Goal: Task Accomplishment & Management: Complete application form

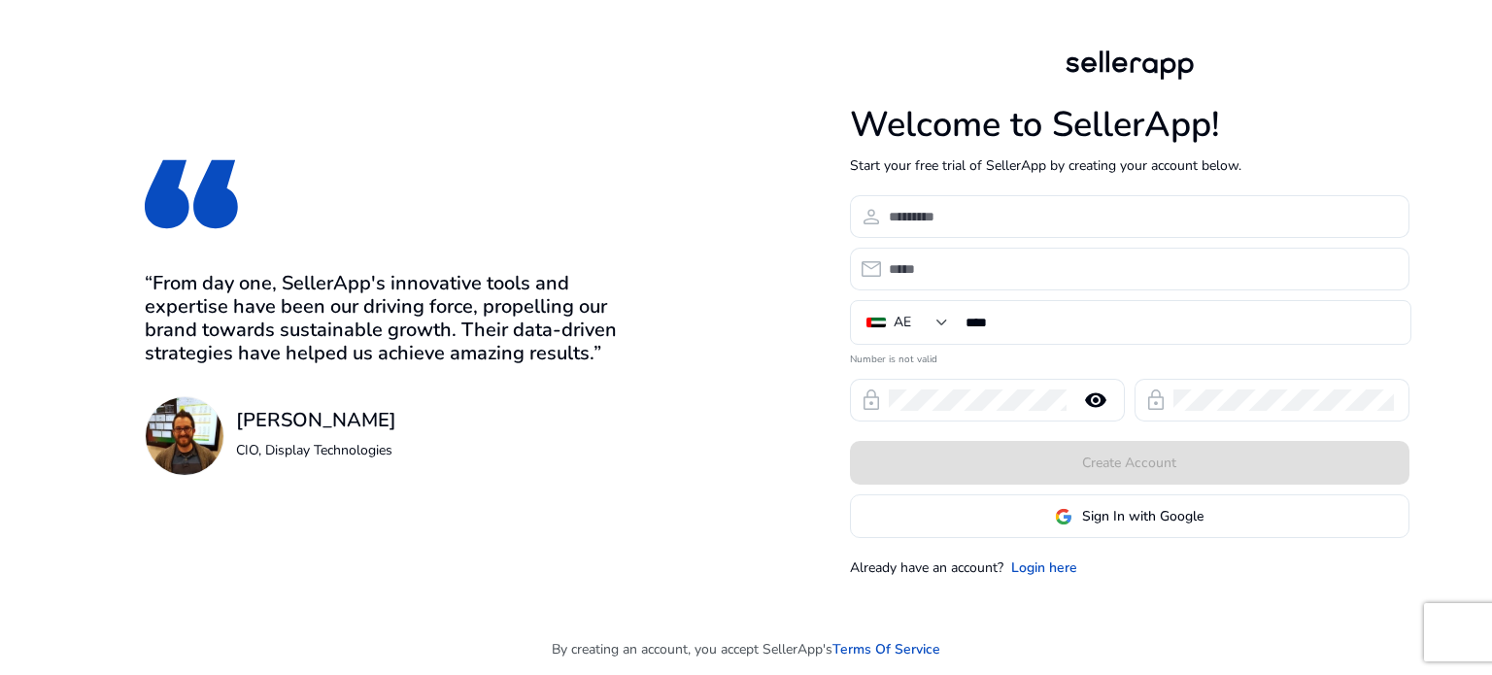
click at [1104, 515] on span "Sign In with Google" at bounding box center [1142, 516] width 121 height 20
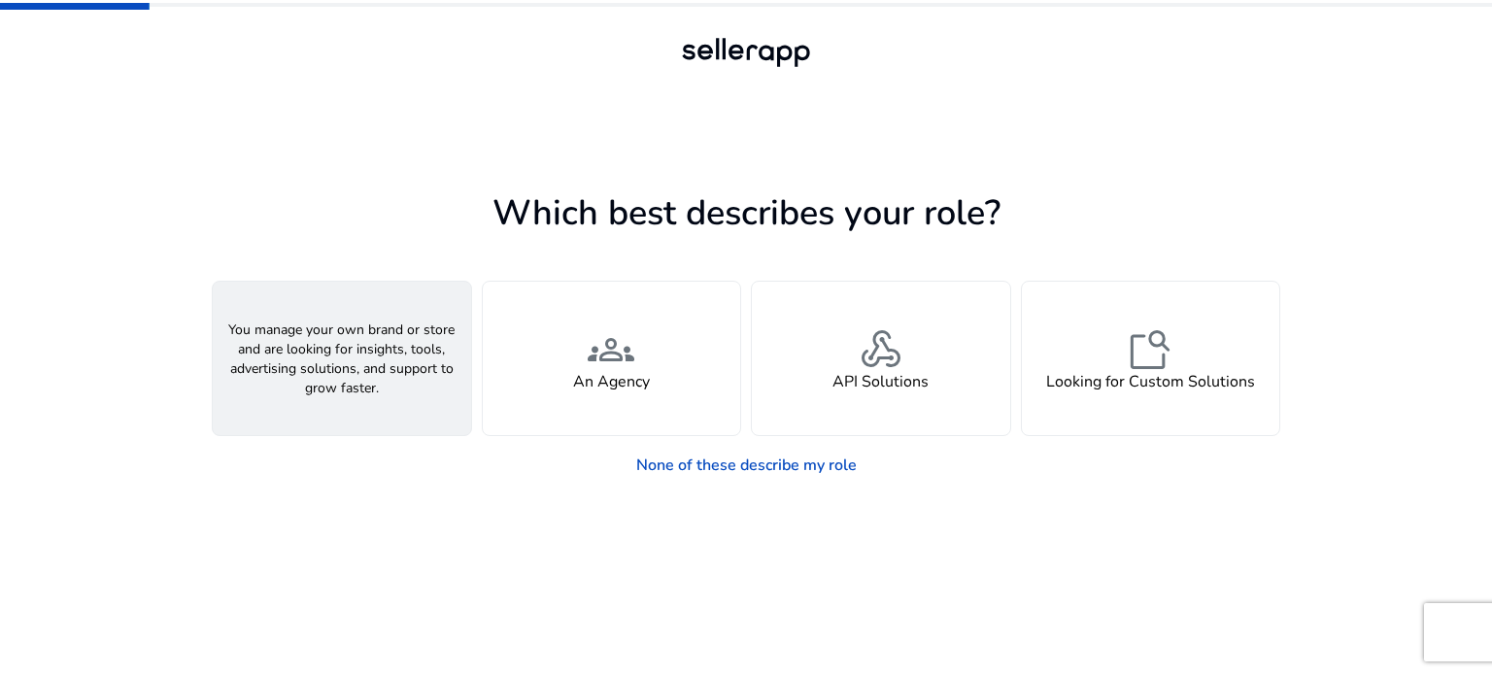
click at [353, 400] on div "person A Seller" at bounding box center [342, 358] width 258 height 153
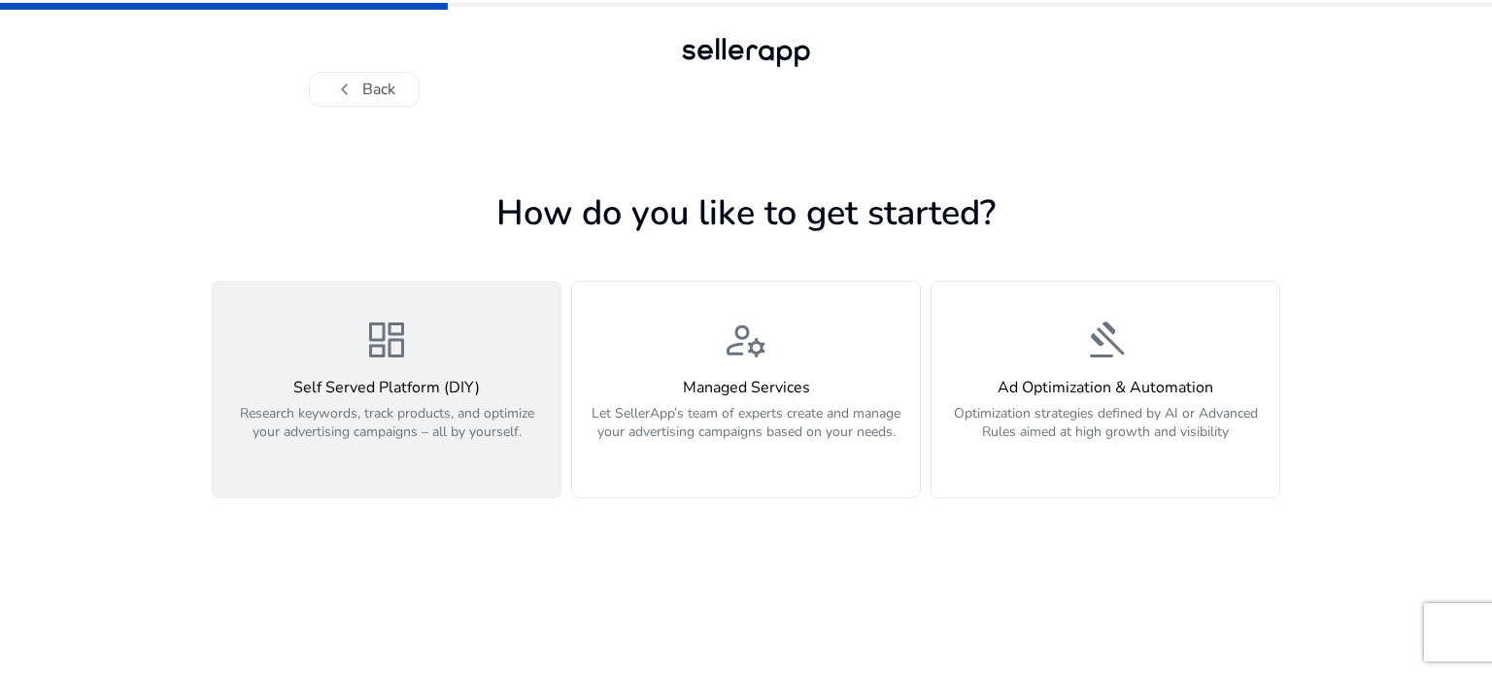
click at [399, 454] on p "Research keywords, track products, and optimize your advertising campaigns – al…" at bounding box center [386, 433] width 324 height 58
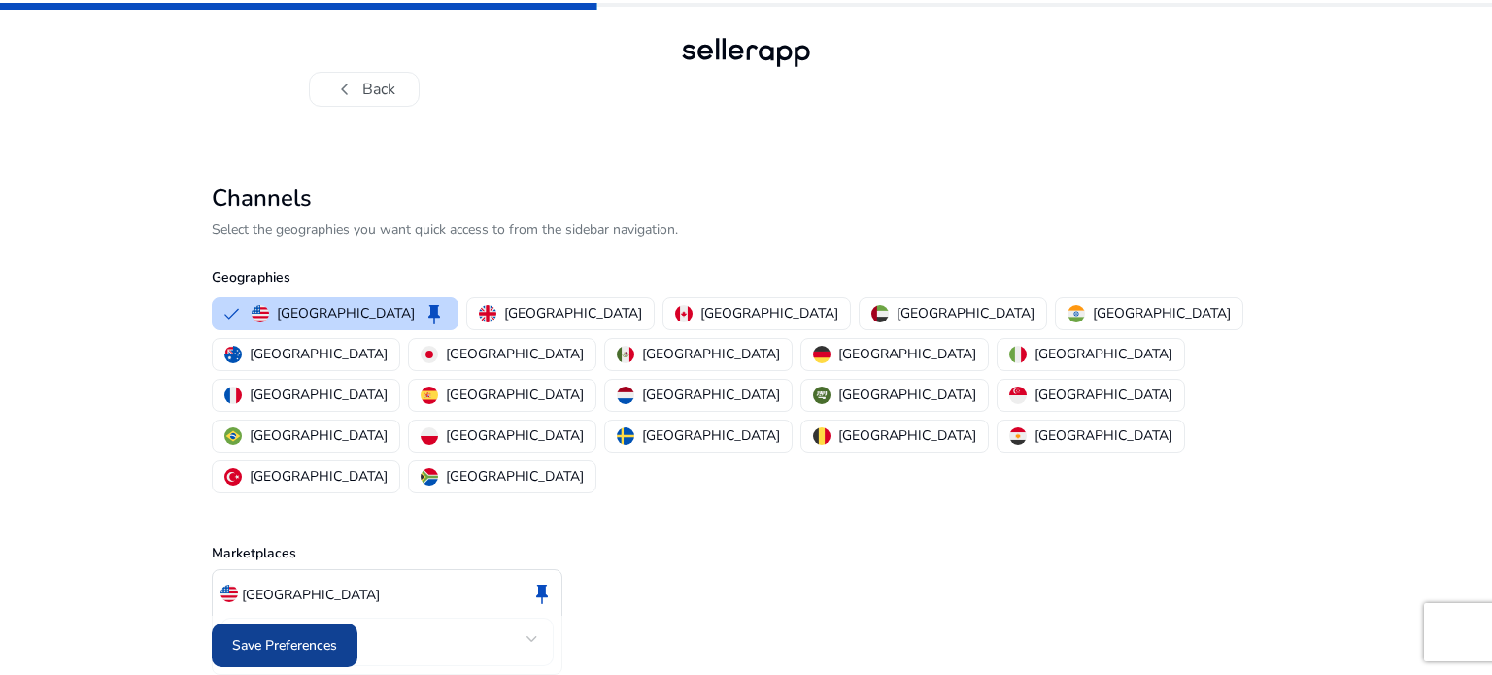
click at [291, 643] on span "Save Preferences" at bounding box center [284, 645] width 105 height 20
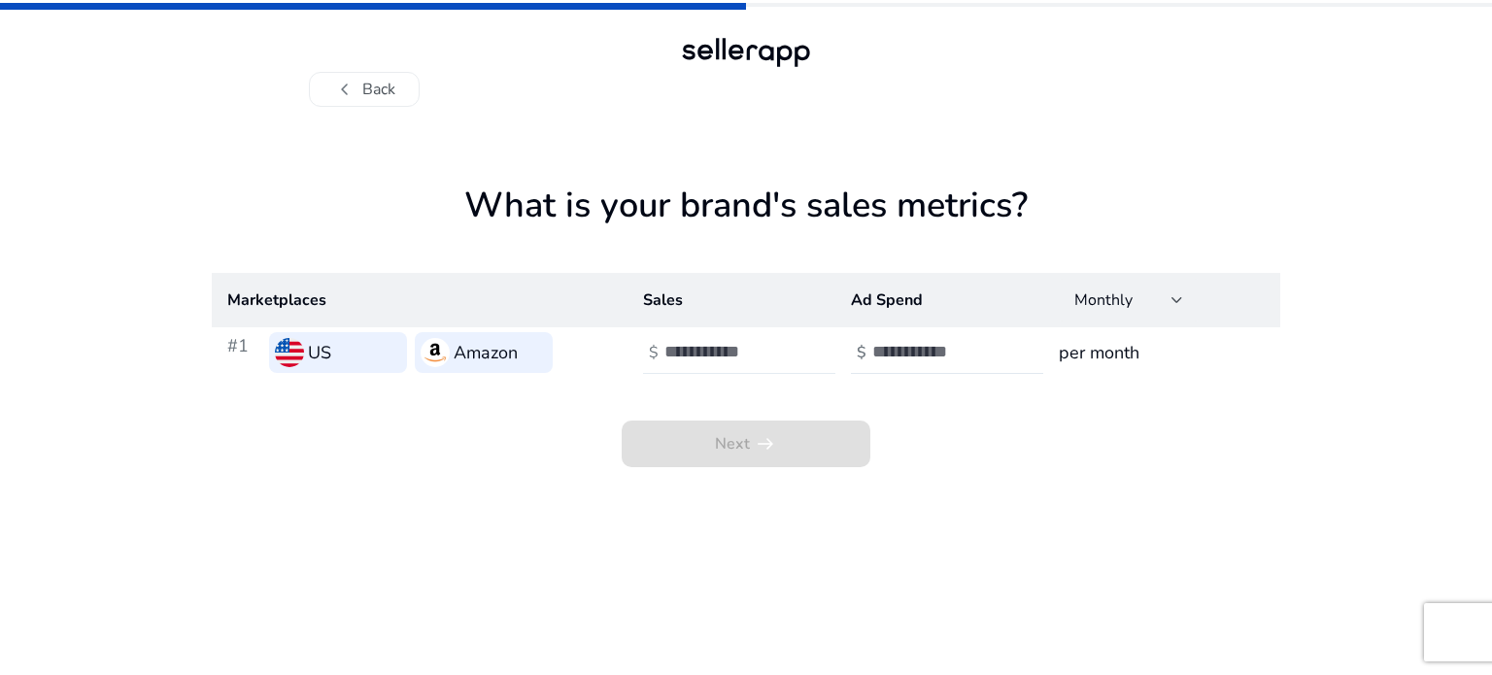
click at [727, 351] on input "number" at bounding box center [729, 351] width 131 height 21
type input "*"
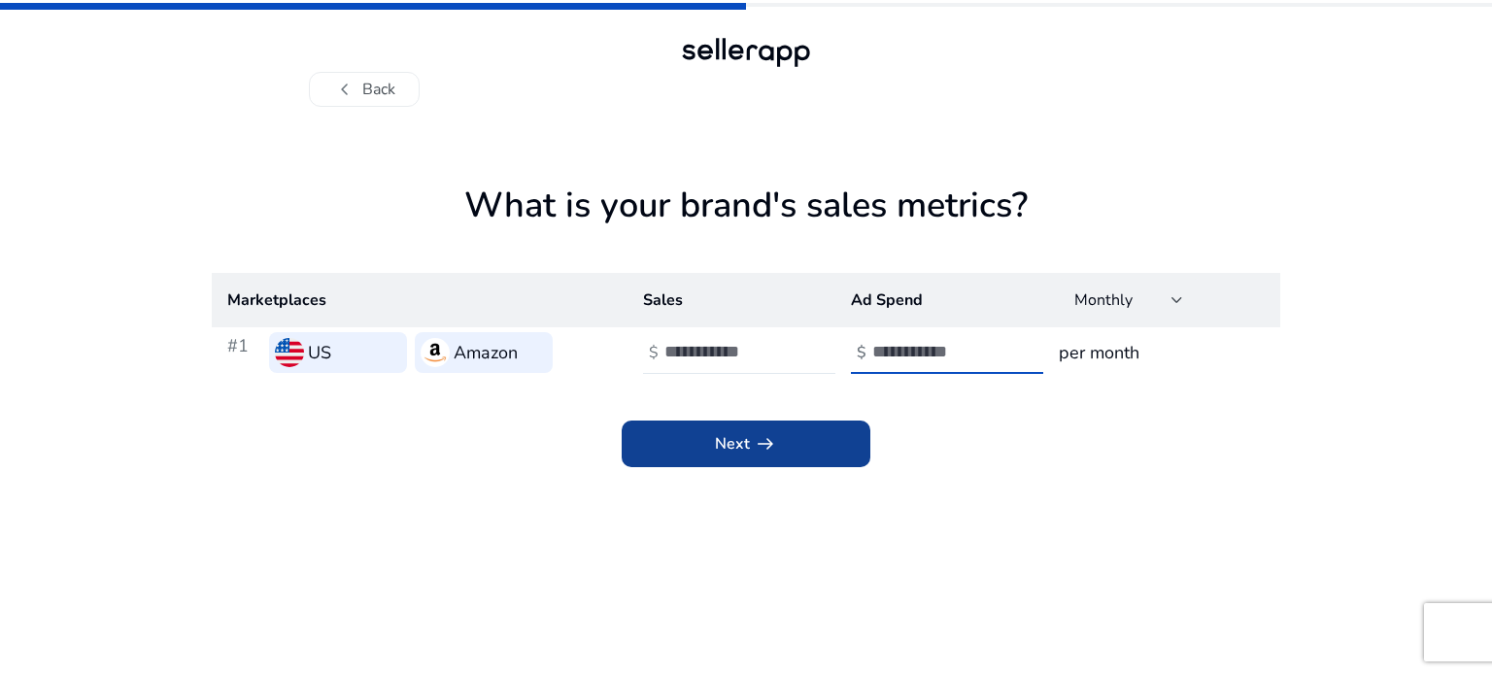
type input "*"
click at [750, 434] on app-icon "arrow_right_alt" at bounding box center [763, 443] width 27 height 23
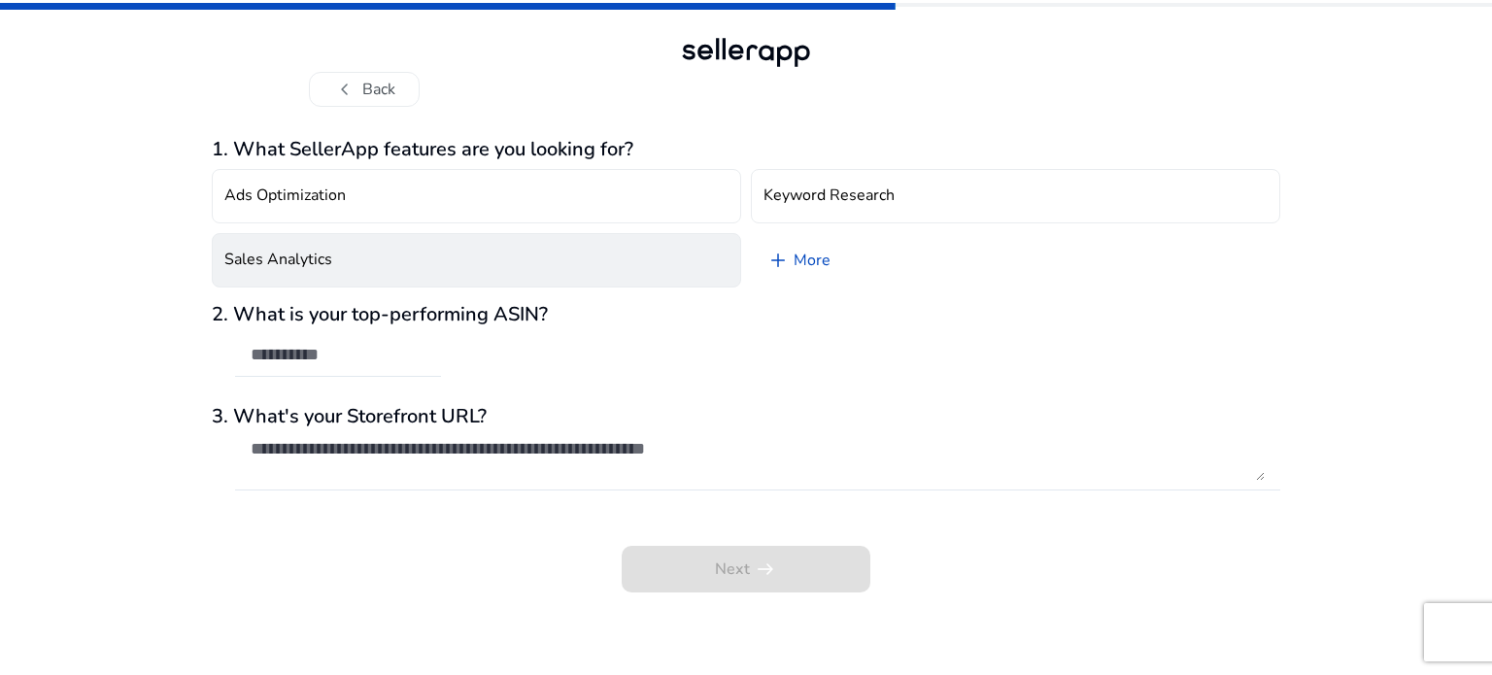
click at [413, 267] on button "Sales Analytics" at bounding box center [476, 260] width 529 height 54
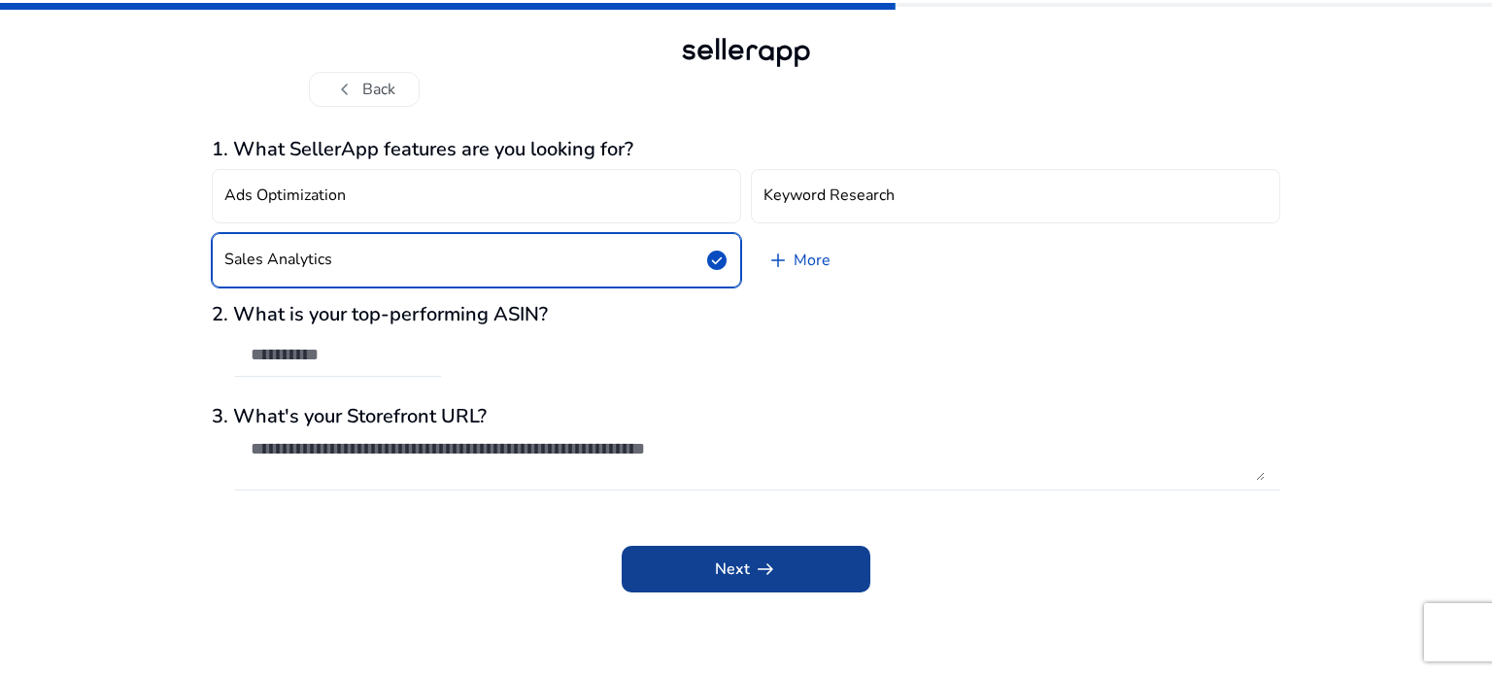
click at [804, 551] on span at bounding box center [746, 569] width 249 height 47
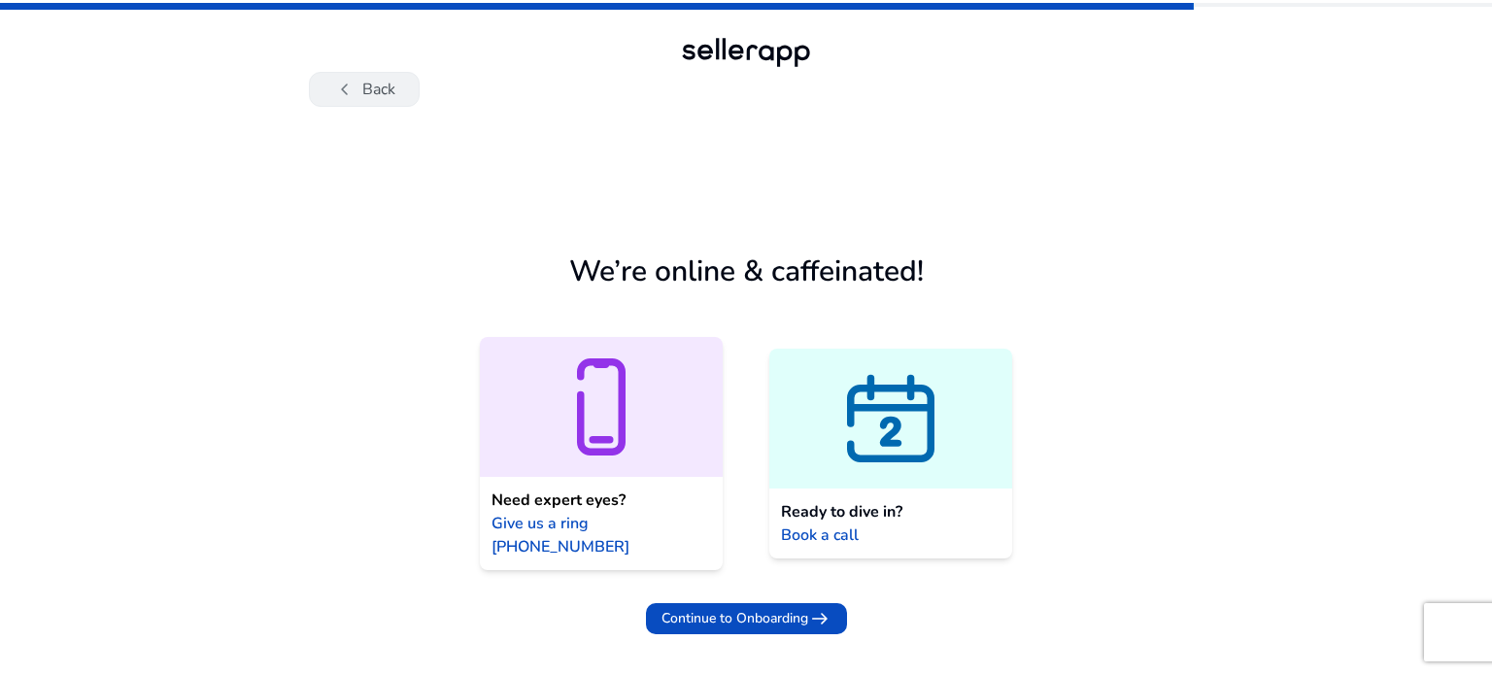
click at [365, 88] on button "chevron_left Back" at bounding box center [364, 89] width 111 height 35
